Goal: Answer question/provide support

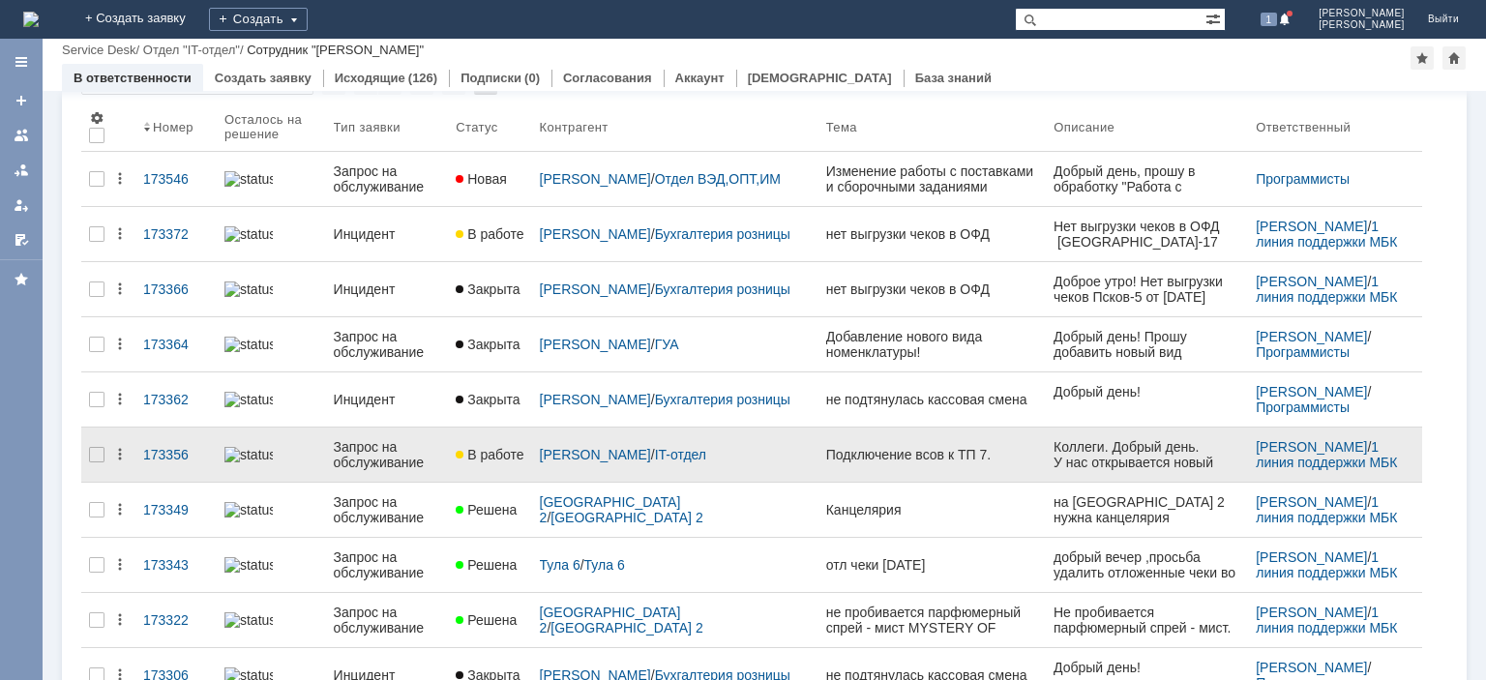
click at [411, 458] on div "Запрос на обслуживание" at bounding box center [387, 454] width 107 height 31
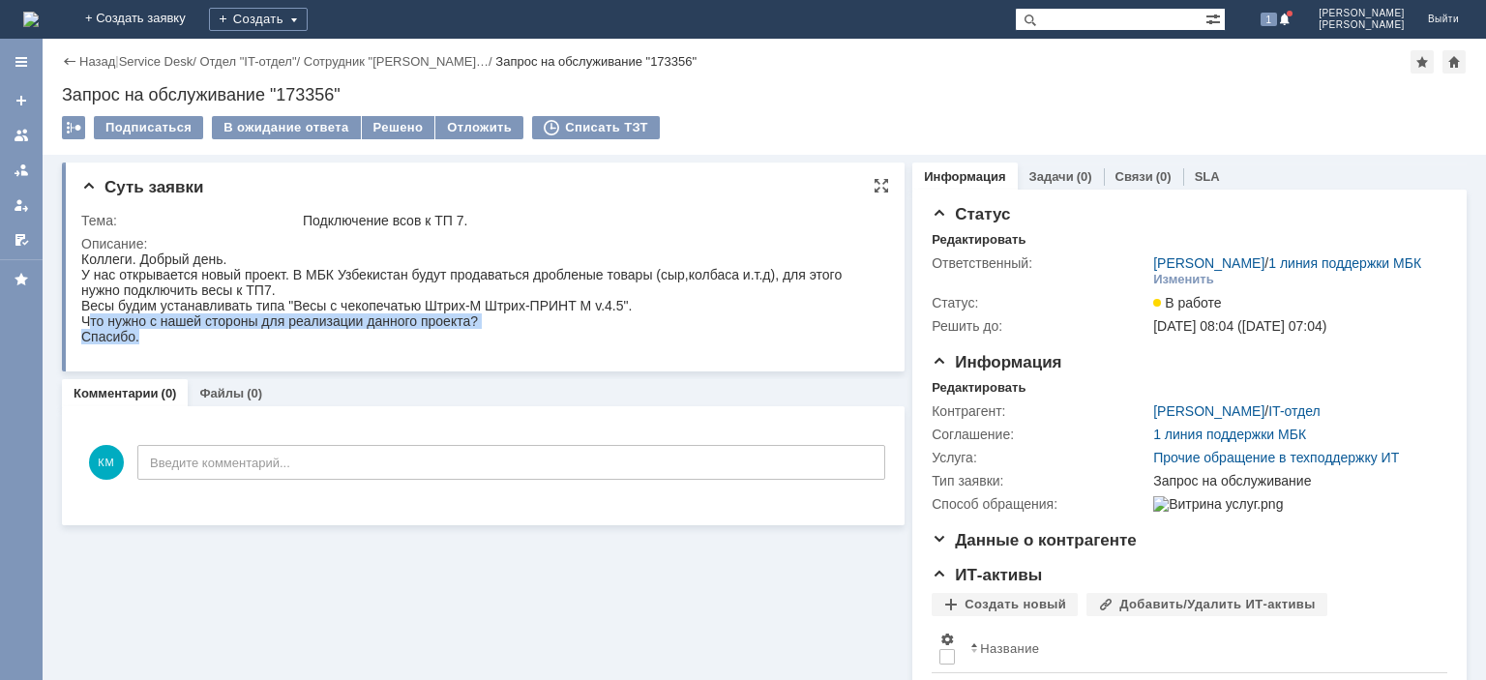
drag, startPoint x: 87, startPoint y: 328, endPoint x: 505, endPoint y: 338, distance: 418.0
click at [505, 338] on div "Коллеги. Добрый день. У нас открывается новый проект. В МБК Узбекистан будут пр…" at bounding box center [480, 297] width 799 height 93
click at [406, 323] on div "Коллеги. Добрый день. У нас открывается новый проект. В МБК Узбекистан будут пр…" at bounding box center [480, 297] width 799 height 93
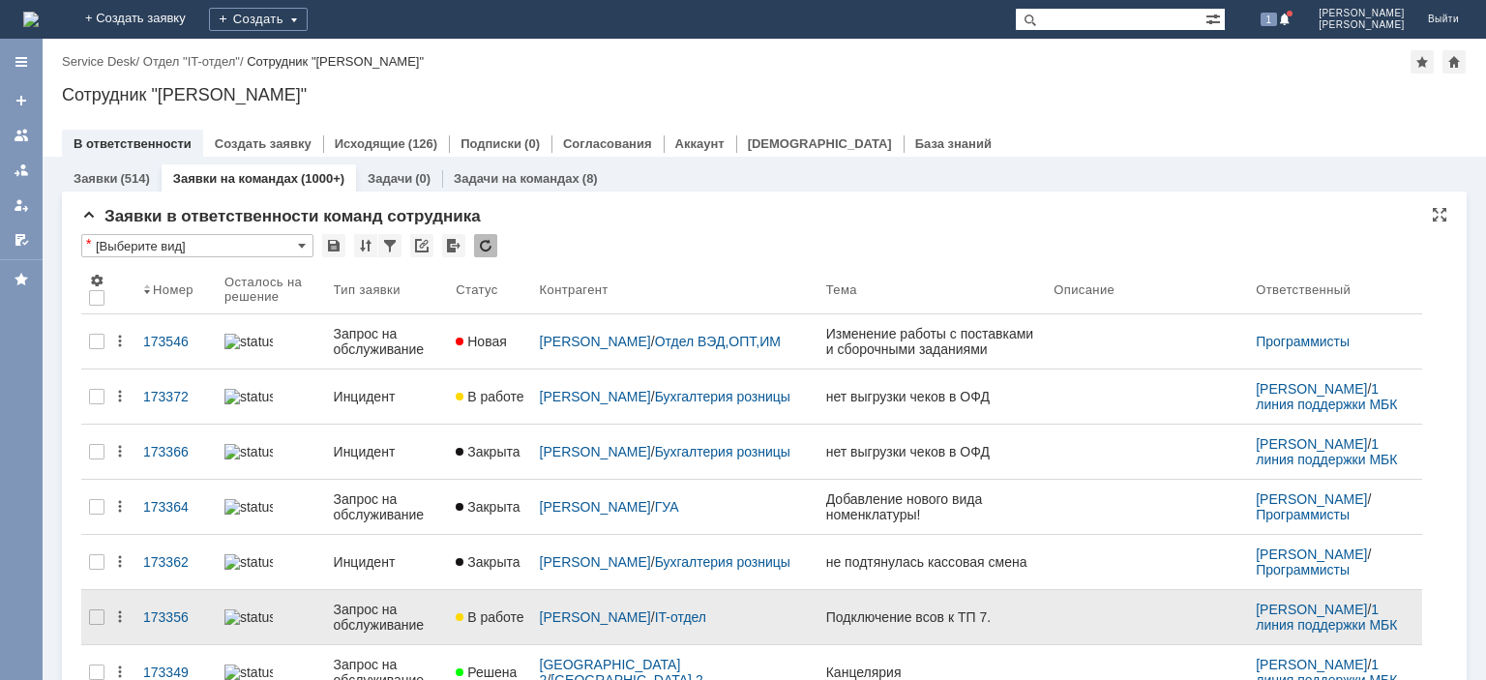
click at [373, 614] on div "Запрос на обслуживание" at bounding box center [387, 617] width 107 height 31
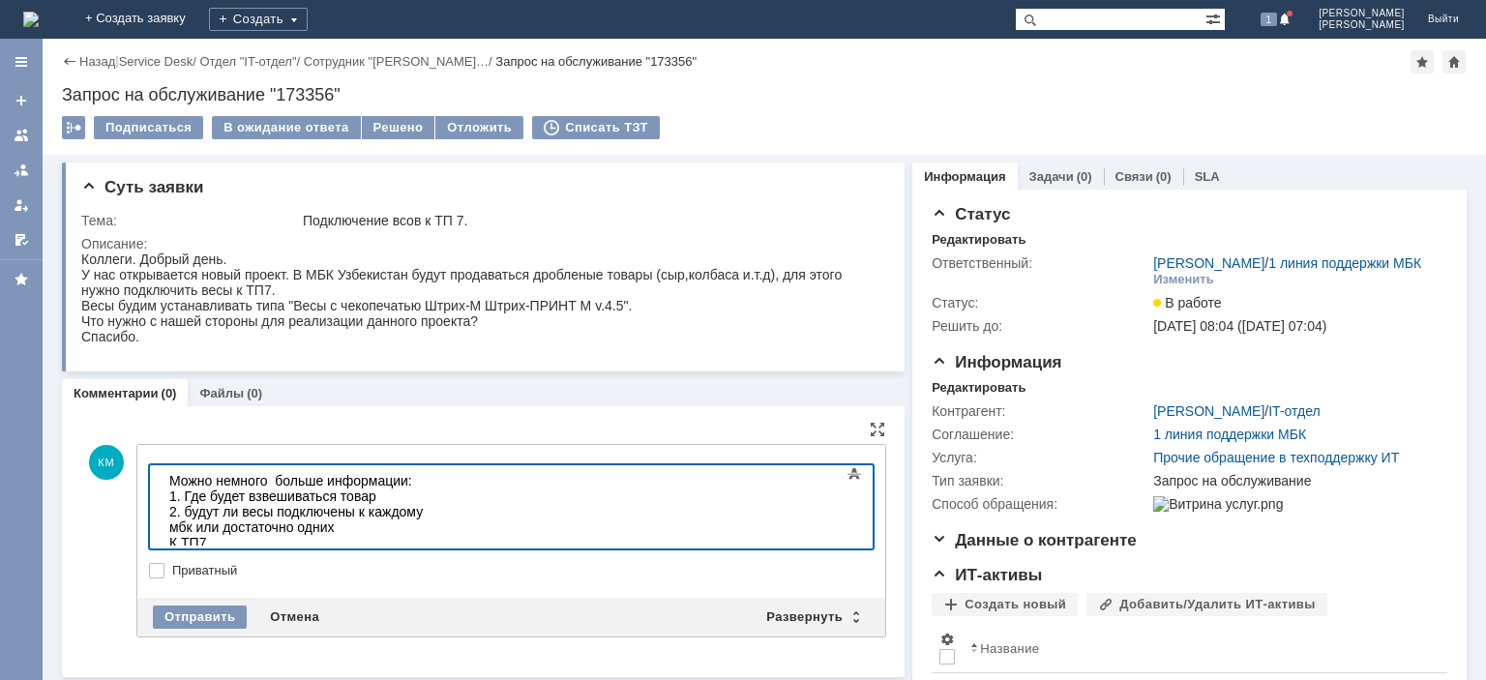
click at [167, 525] on body "Можно немного больше информации: 1. Где будет взвешиваться товар 2. будут ли ве…" at bounding box center [307, 511] width 290 height 93
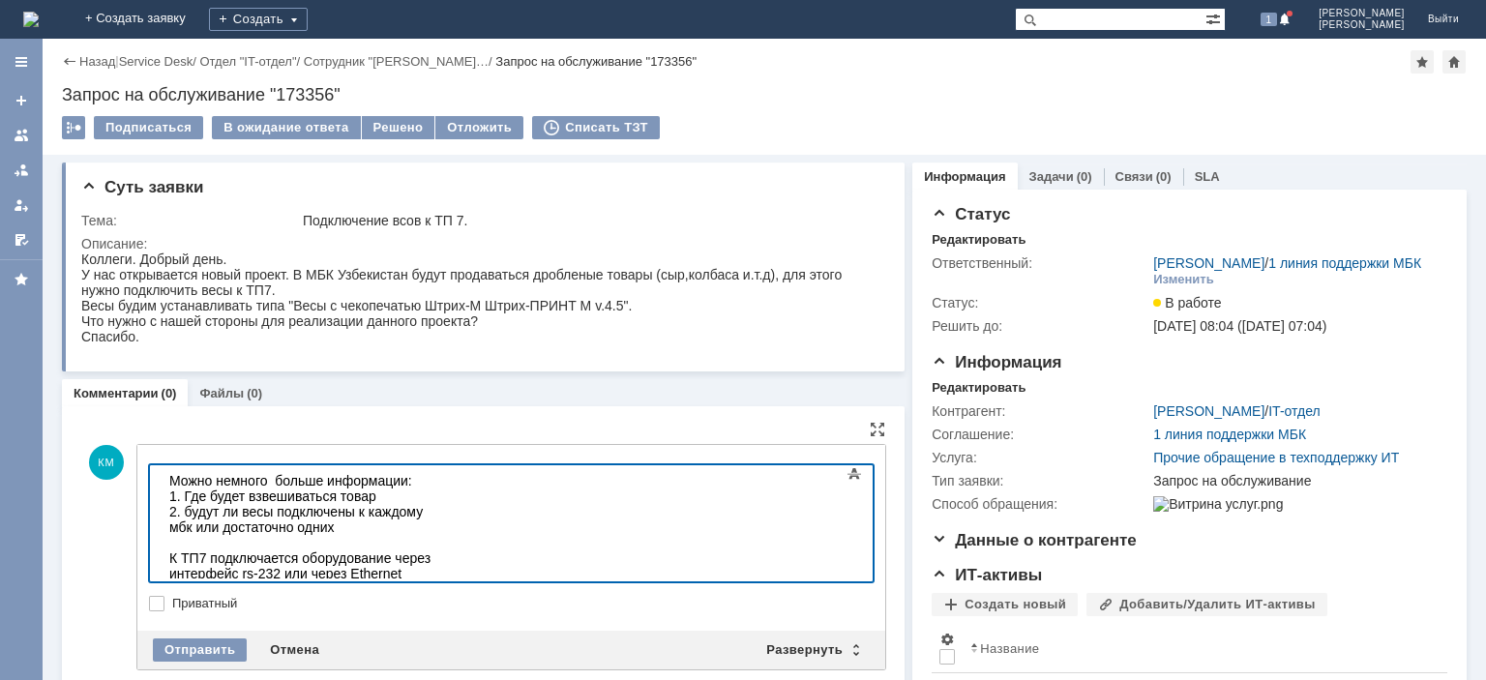
click at [197, 561] on div "К ТП7 подключается оборудование через интерфейс rs-232 или через Ethernet" at bounding box center [306, 573] width 275 height 46
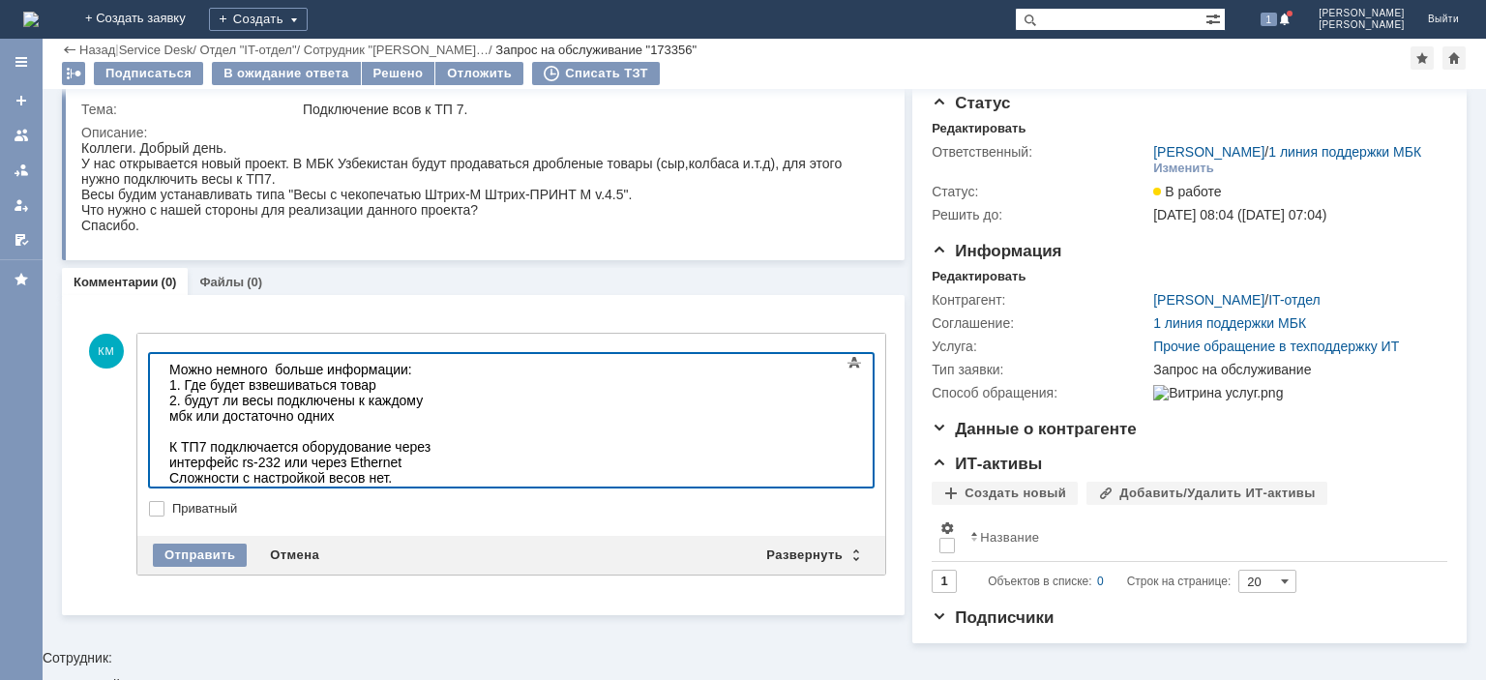
scroll to position [44, 0]
click at [444, 470] on div "К ТП7 подключается оборудование через интерфейс rs-232 или через Ethernet Сложн…" at bounding box center [306, 486] width 275 height 93
click at [835, 469] on div at bounding box center [511, 421] width 724 height 134
click at [198, 551] on div "Отправить" at bounding box center [200, 556] width 94 height 23
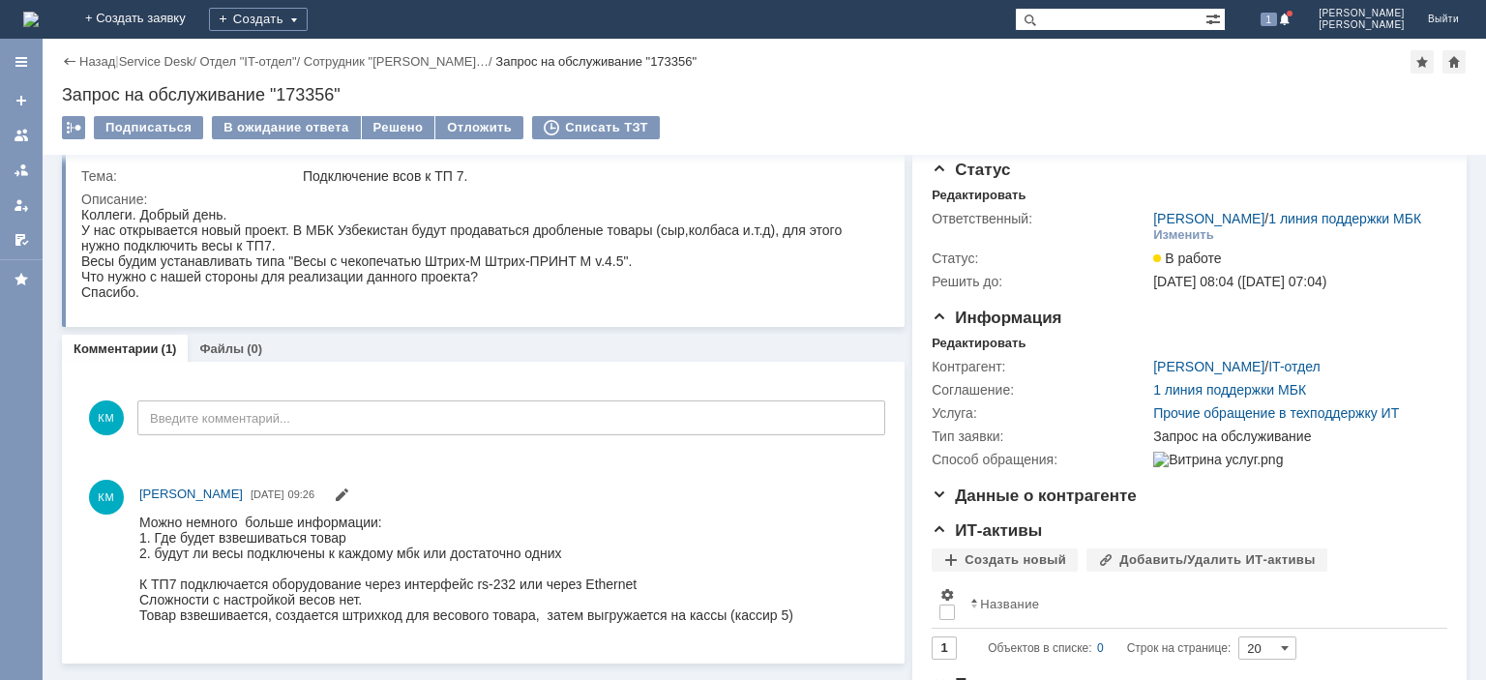
scroll to position [0, 0]
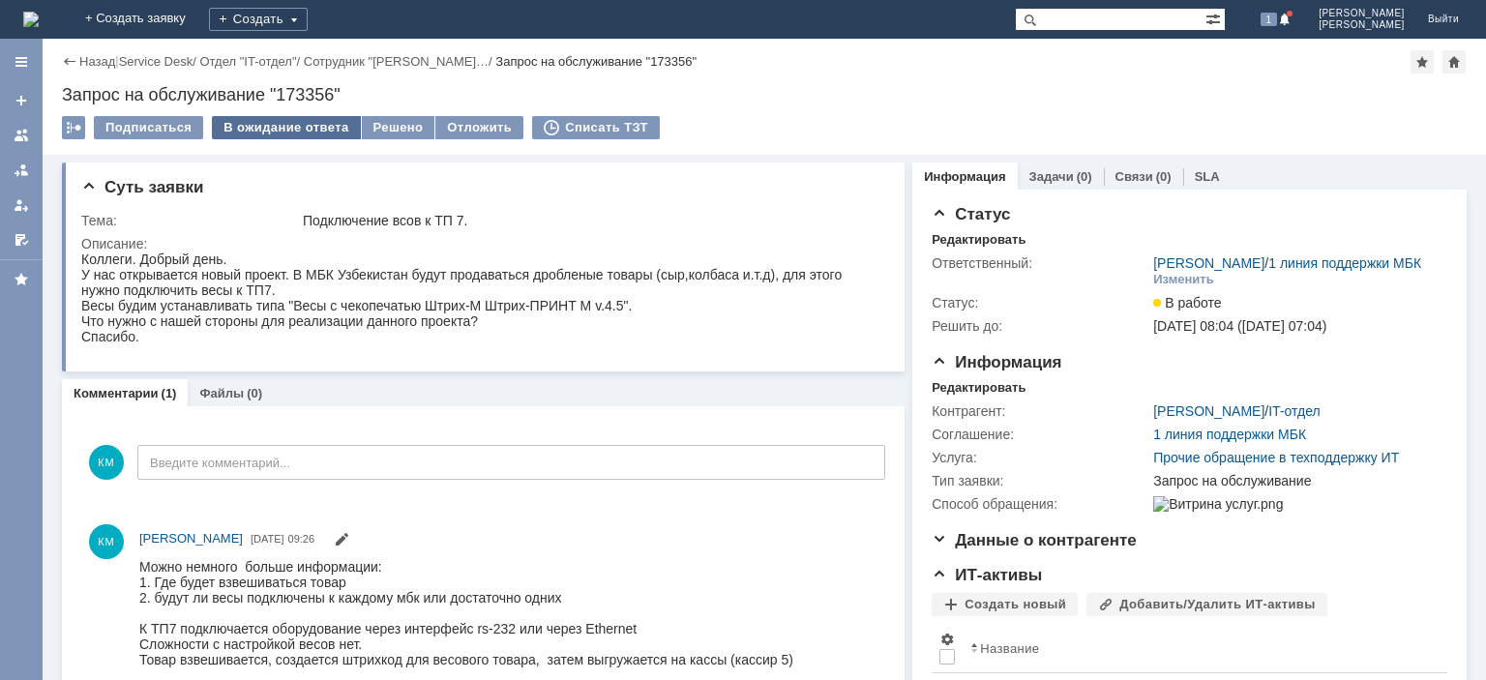
click at [298, 127] on div "В ожидание ответа" at bounding box center [286, 127] width 148 height 23
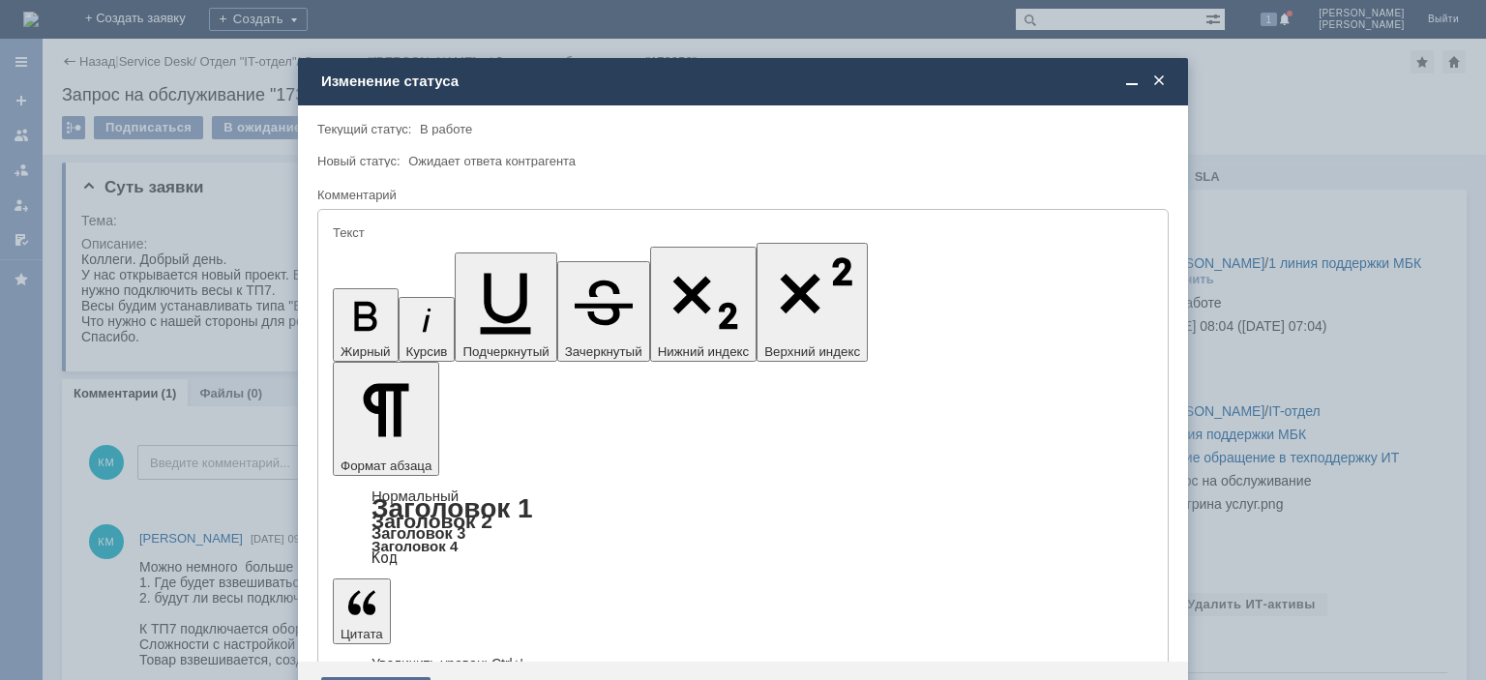
click at [370, 677] on div "Сохранить" at bounding box center [375, 692] width 109 height 31
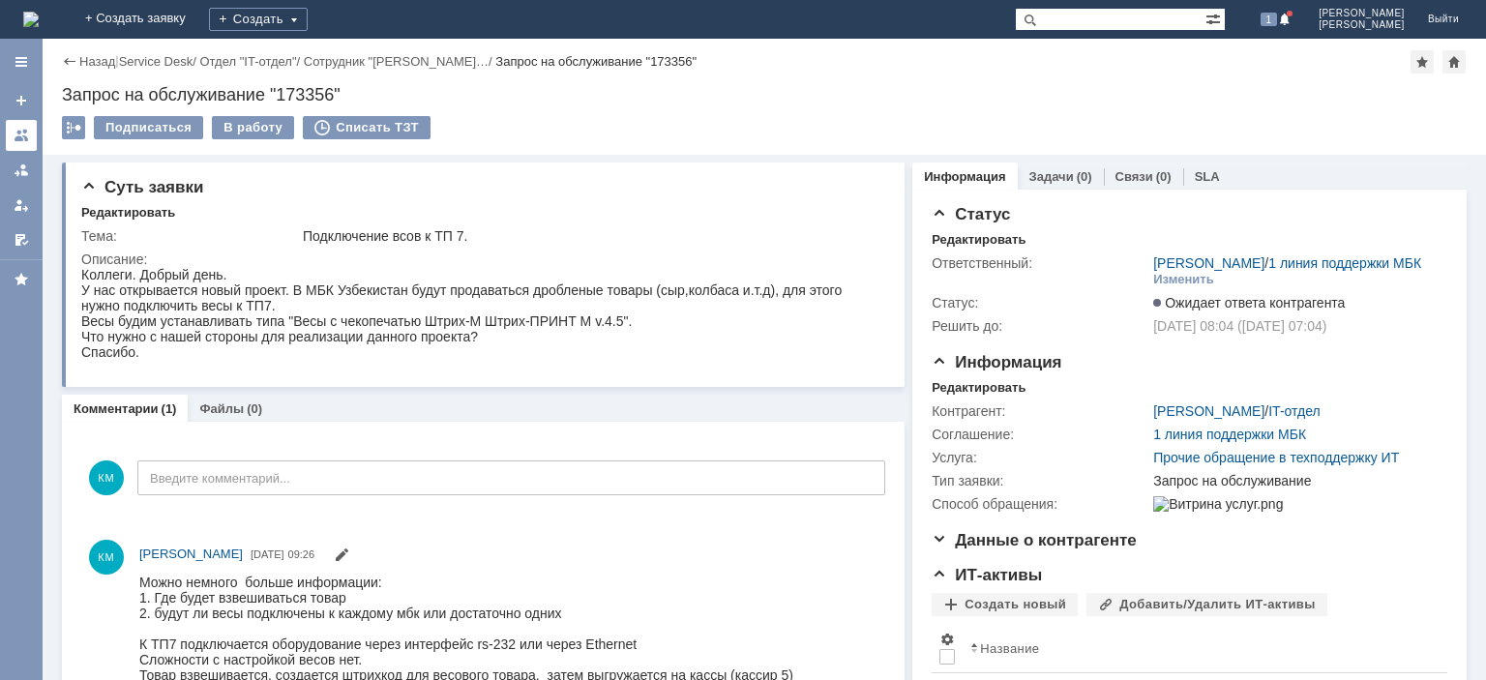
click at [18, 133] on div at bounding box center [21, 135] width 15 height 15
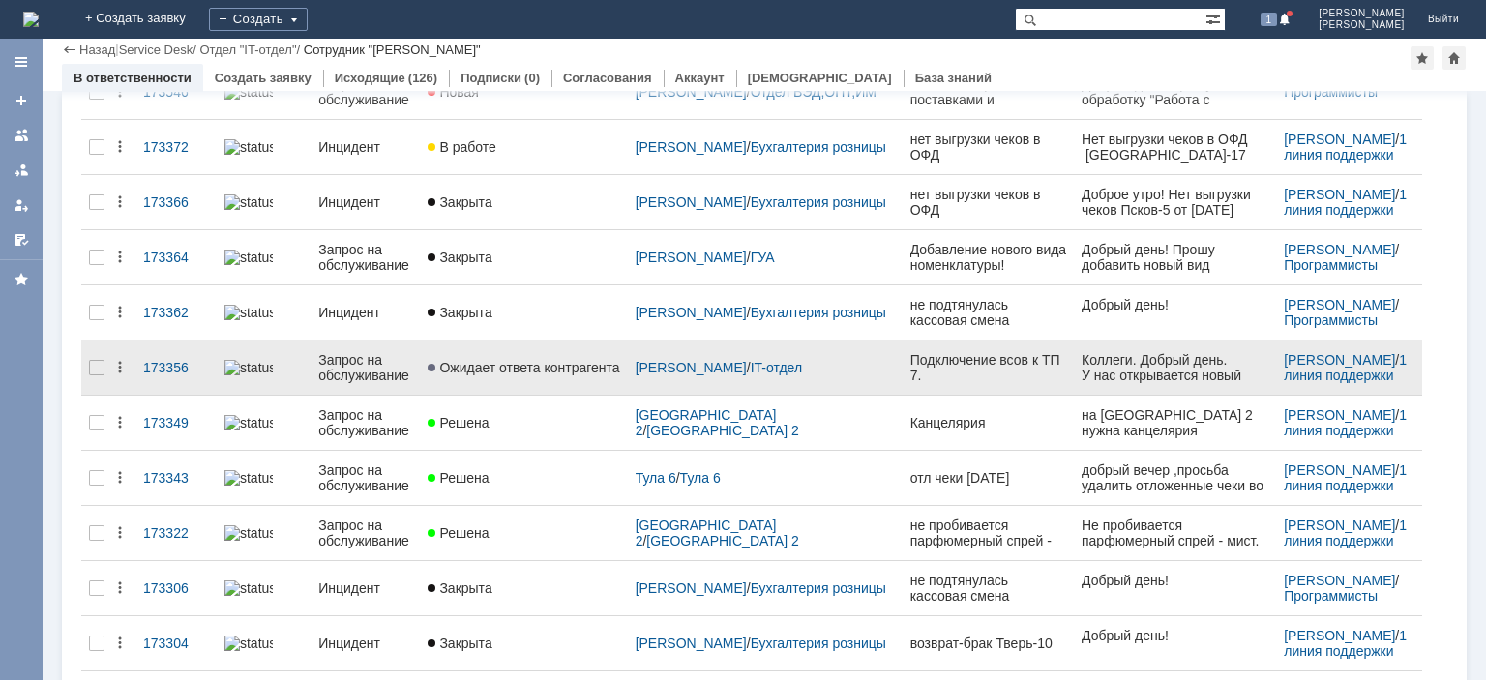
click at [370, 352] on div "Запрос на обслуживание" at bounding box center [365, 367] width 94 height 31
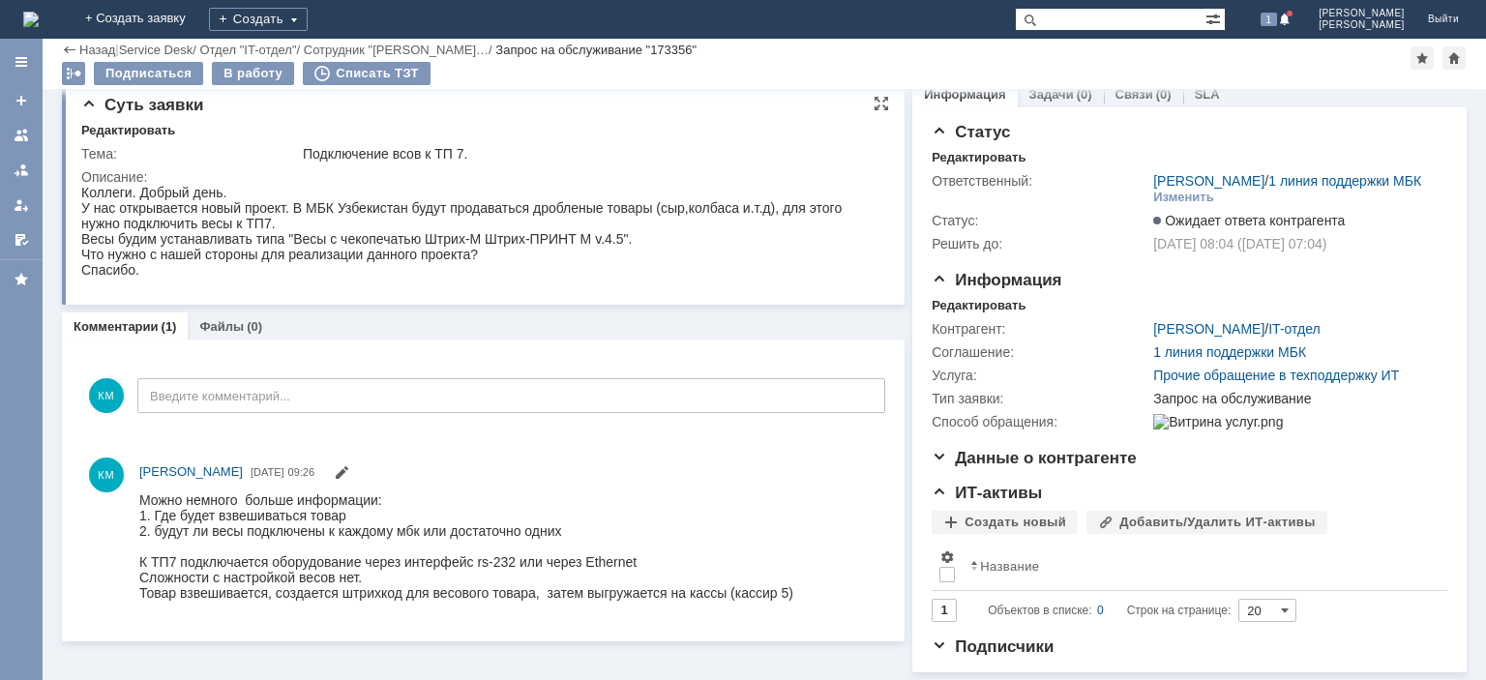
scroll to position [44, 0]
click at [26, 149] on link at bounding box center [21, 135] width 31 height 31
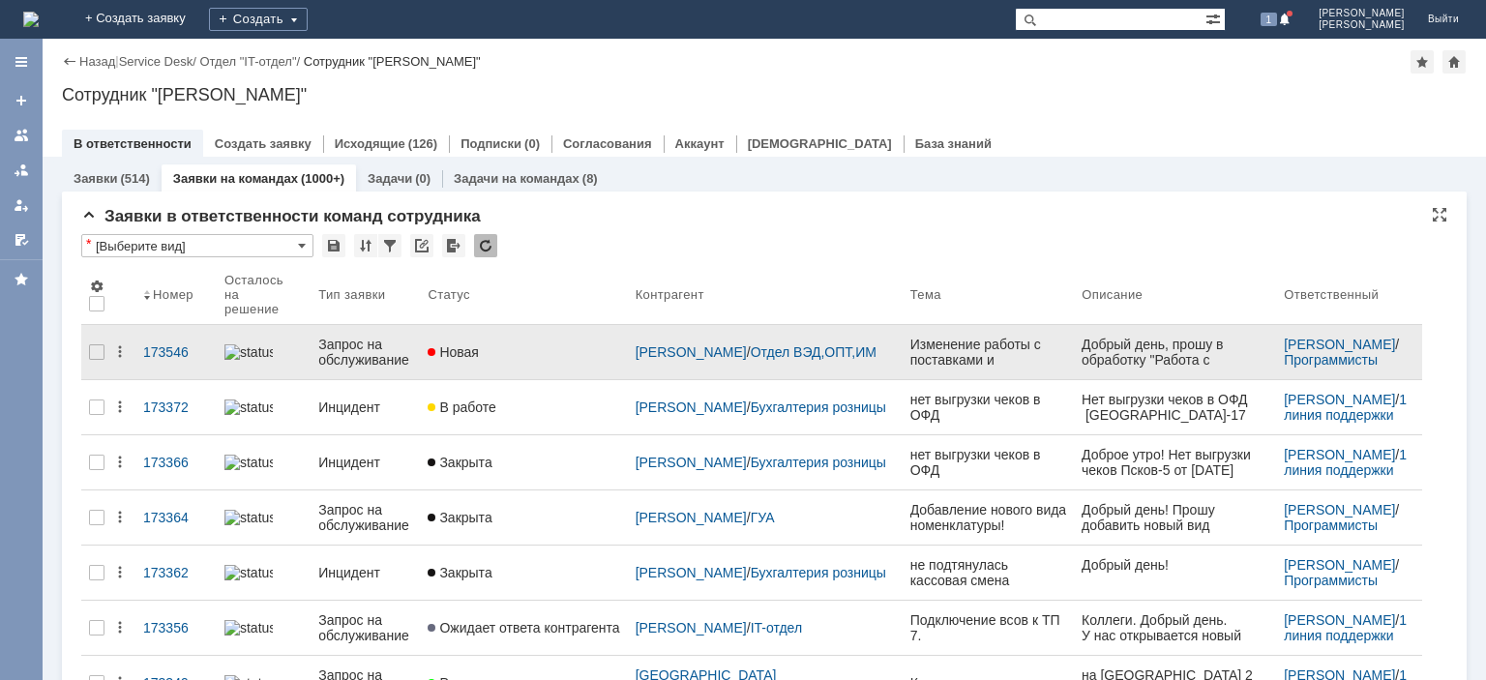
click at [341, 339] on div "Запрос на обслуживание" at bounding box center [365, 352] width 94 height 31
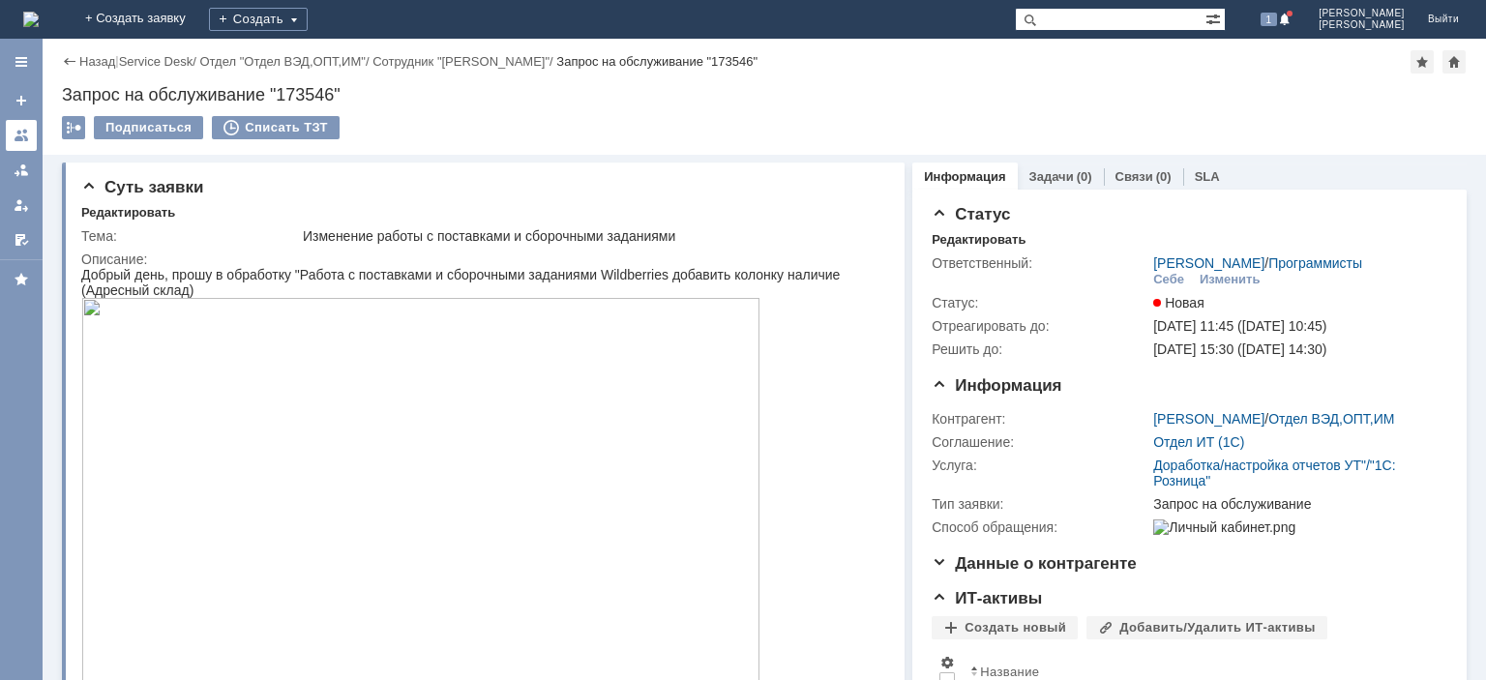
click at [25, 140] on div at bounding box center [21, 135] width 15 height 15
